Goal: Information Seeking & Learning: Learn about a topic

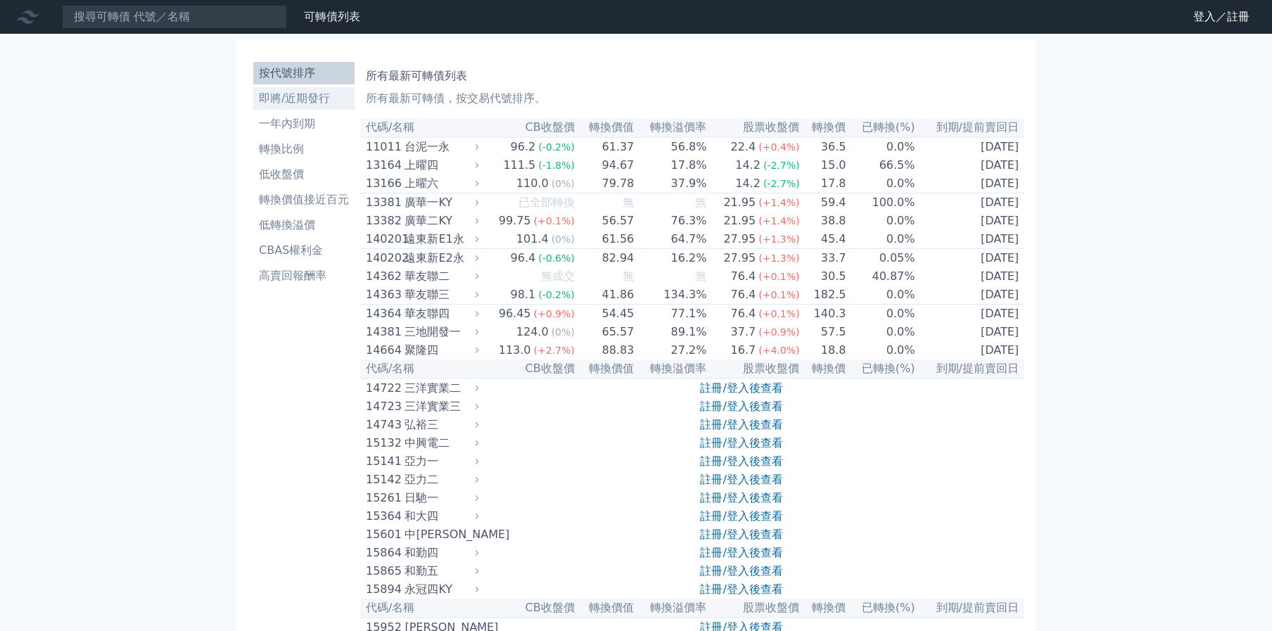
click at [300, 99] on li "即將/近期發行" at bounding box center [303, 98] width 101 height 17
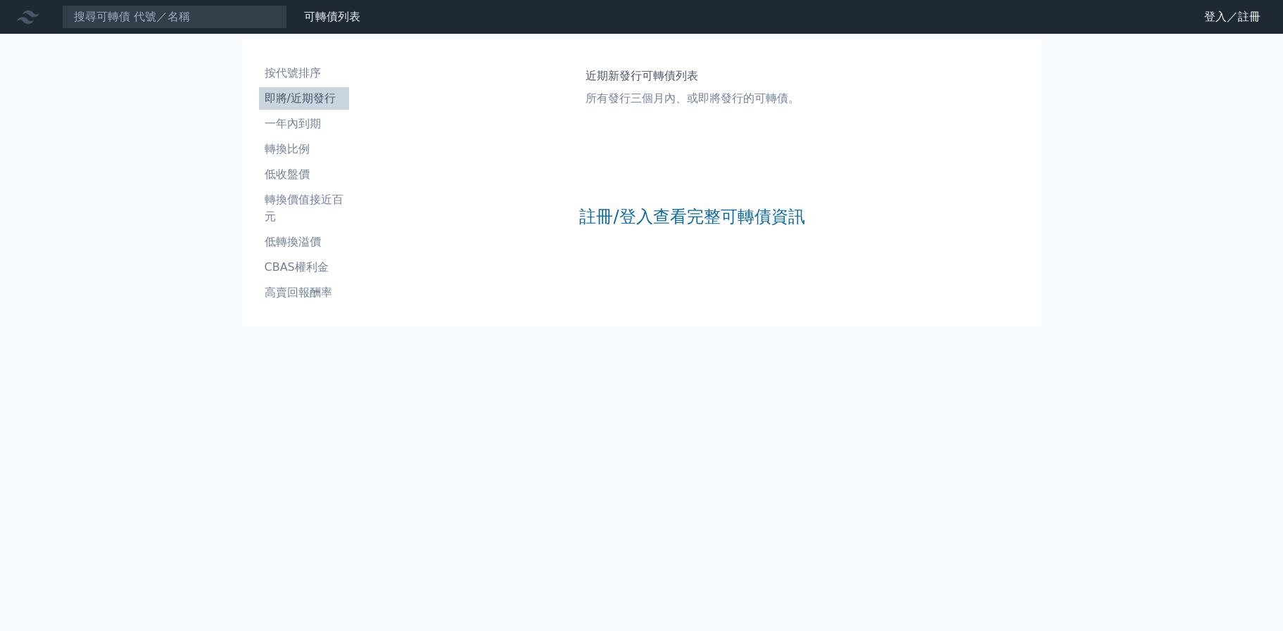
click at [604, 199] on div "註冊/登入查看完整可轉債資訊" at bounding box center [691, 217] width 225 height 186
click at [595, 210] on link "註冊/登入查看完整可轉債資訊" at bounding box center [691, 216] width 225 height 23
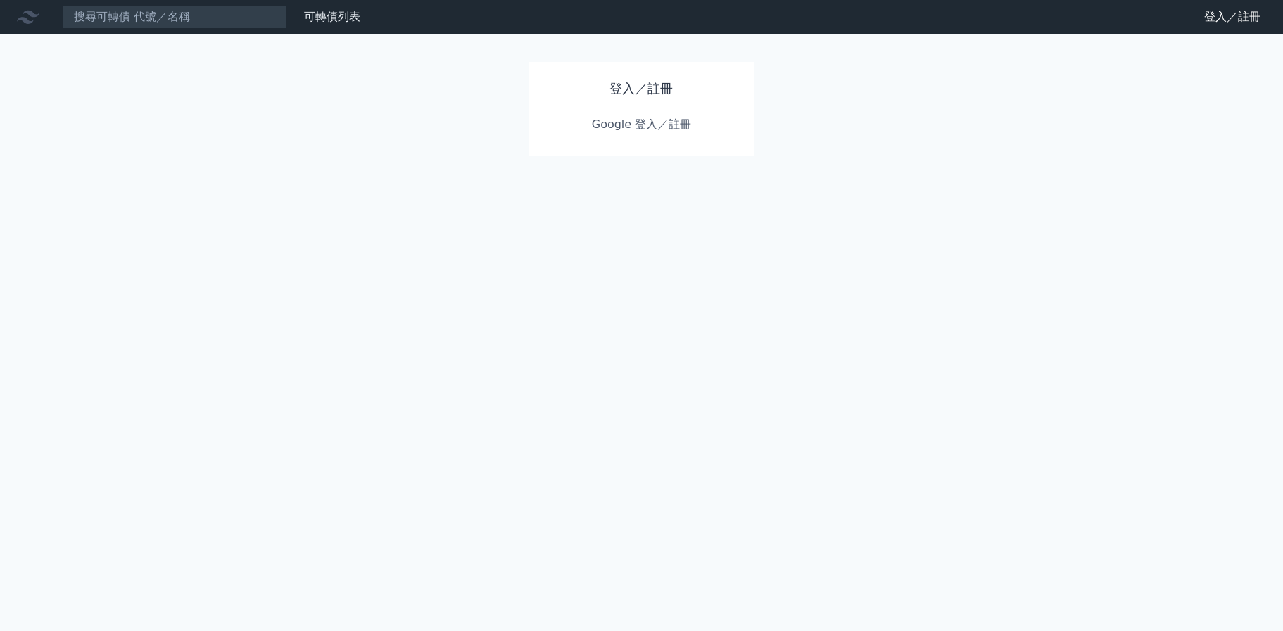
click at [605, 127] on link "Google 登入／註冊" at bounding box center [642, 125] width 146 height 30
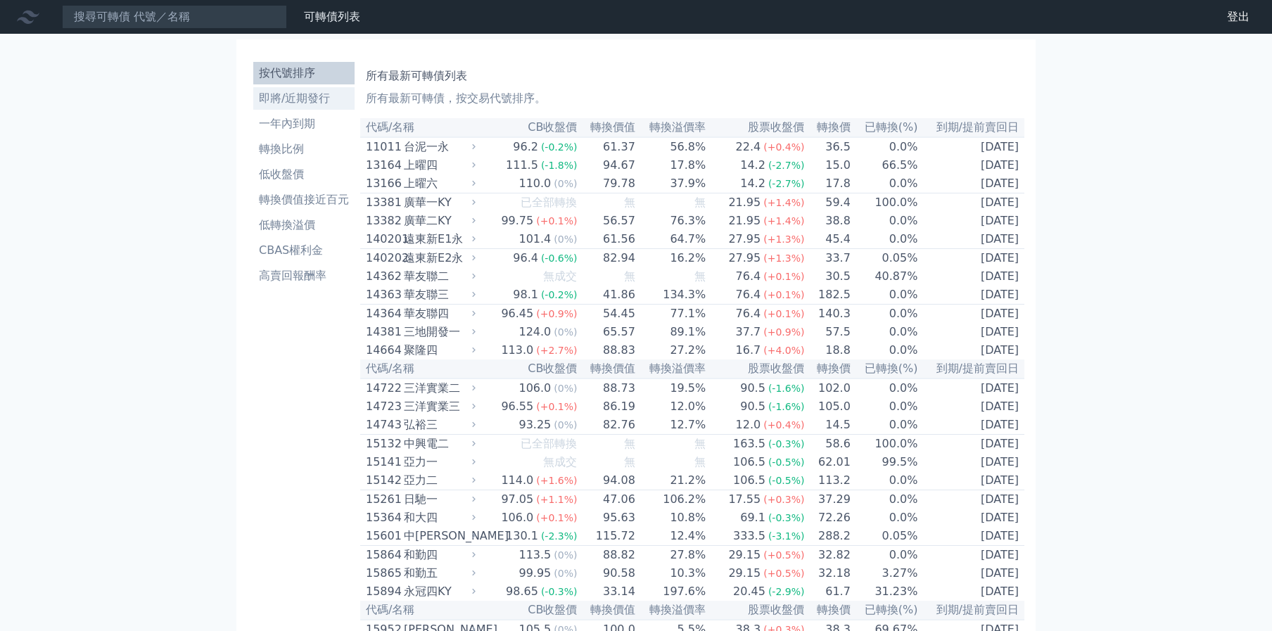
click at [303, 99] on li "即將/近期發行" at bounding box center [303, 98] width 101 height 17
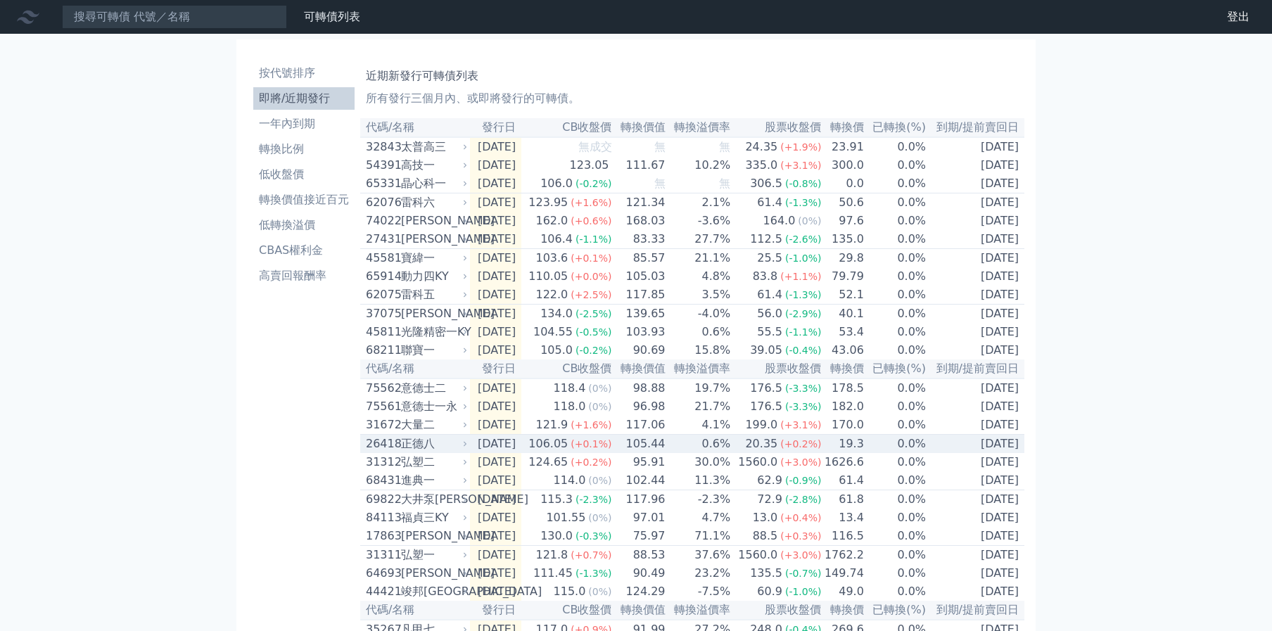
click at [521, 454] on td "[DATE]" at bounding box center [495, 444] width 51 height 19
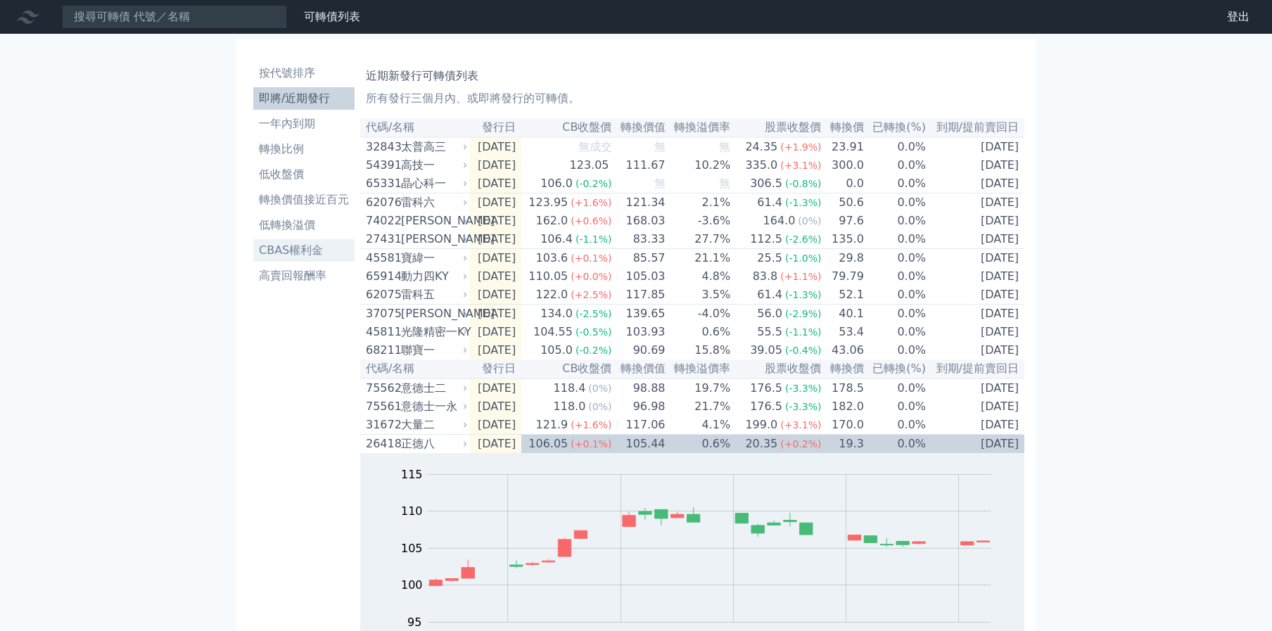
click at [310, 241] on link "CBAS權利金" at bounding box center [303, 250] width 101 height 23
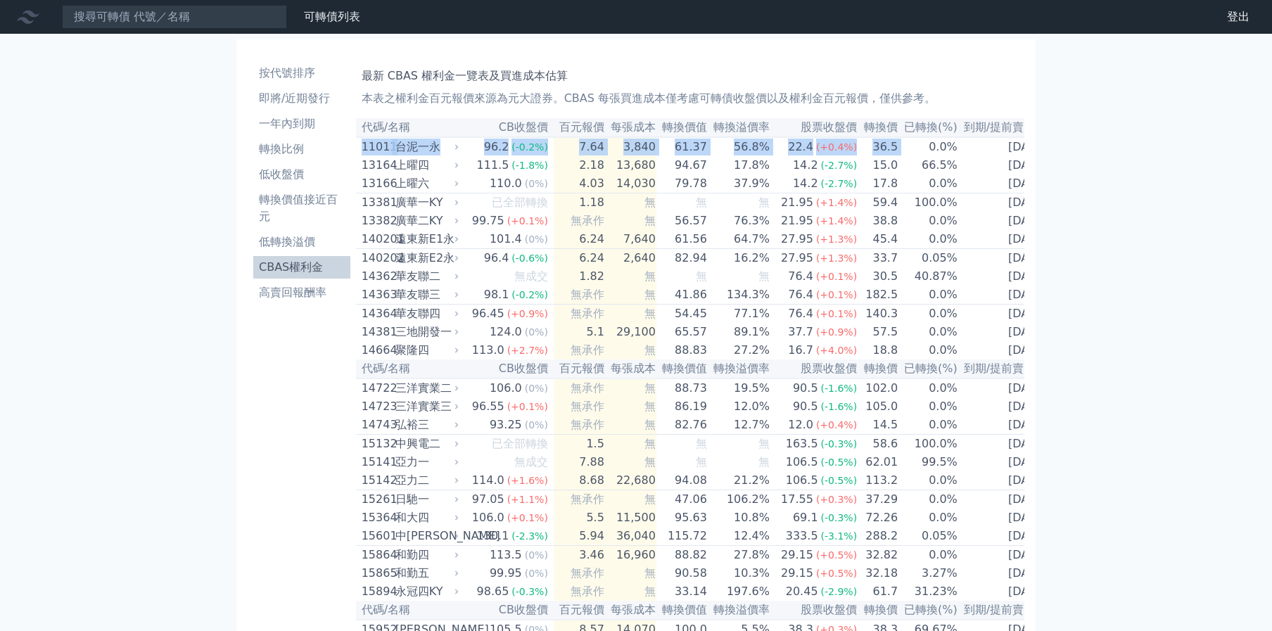
scroll to position [0, 4]
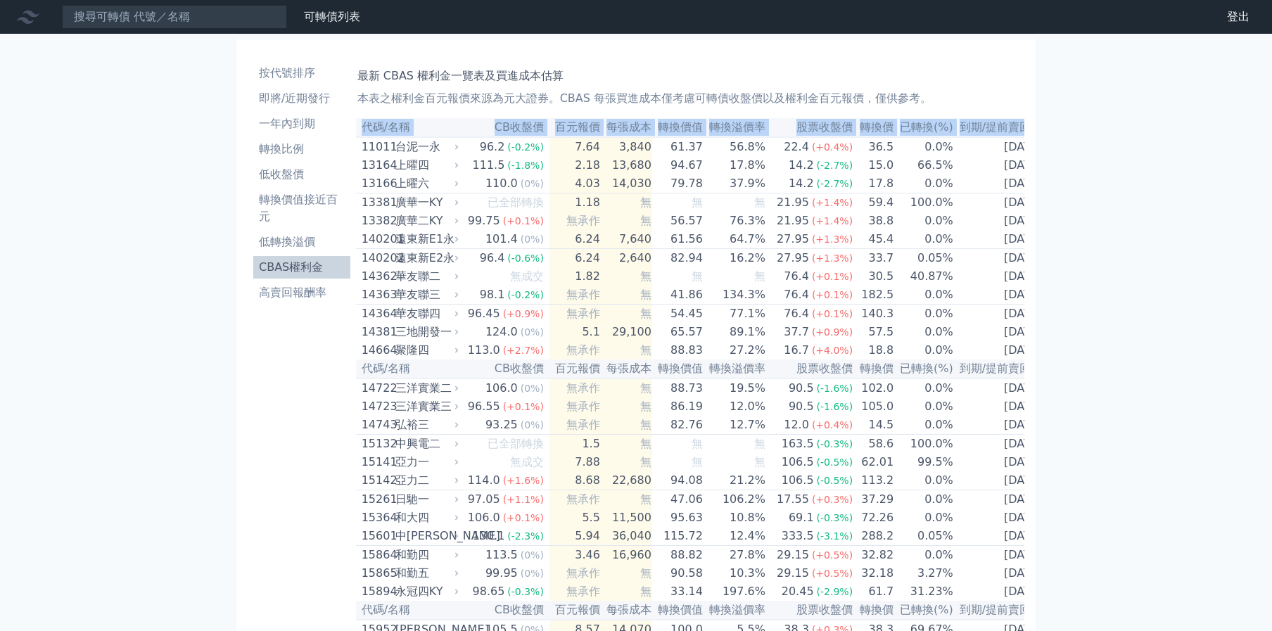
drag, startPoint x: 365, startPoint y: 148, endPoint x: 1170, endPoint y: 265, distance: 814.1
copy table "代碼/名稱 CB收盤價 百元報價 每張成本 轉換價值 轉換溢價率 股票收盤價 轉換價 已轉換(%) 到期/提前賣回日"
